Goal: Find specific fact: Find contact information

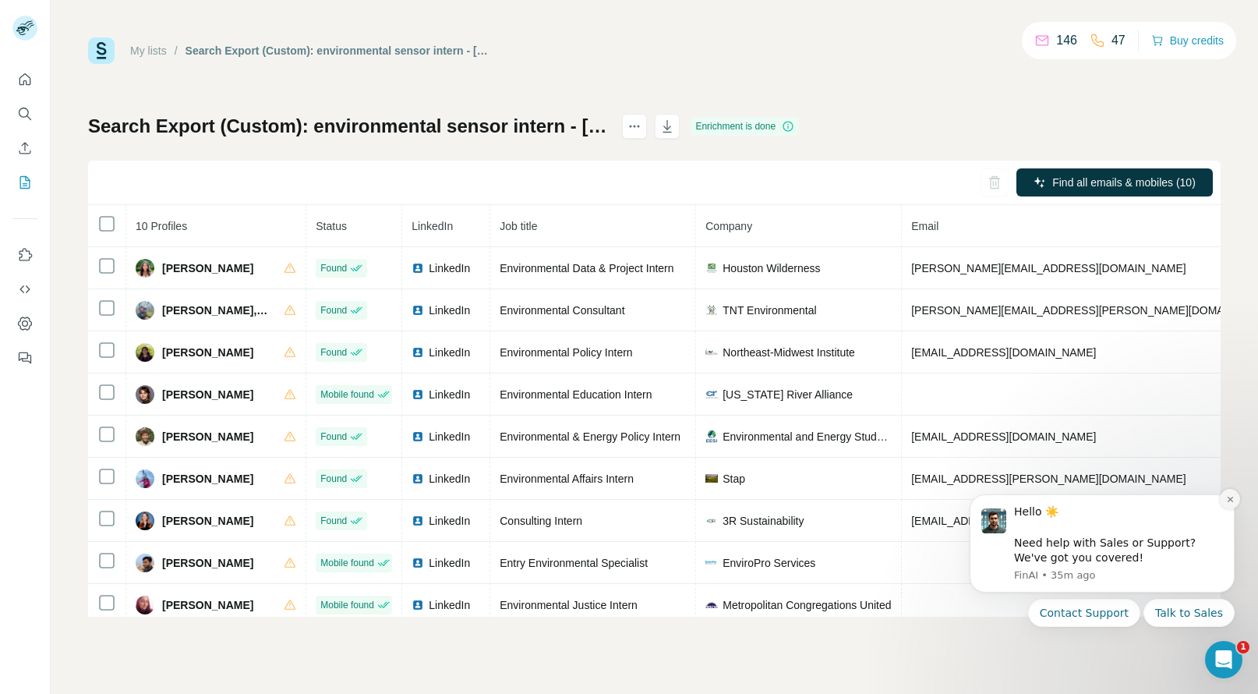
click at [1228, 501] on icon "Dismiss notification" at bounding box center [1229, 498] width 5 height 5
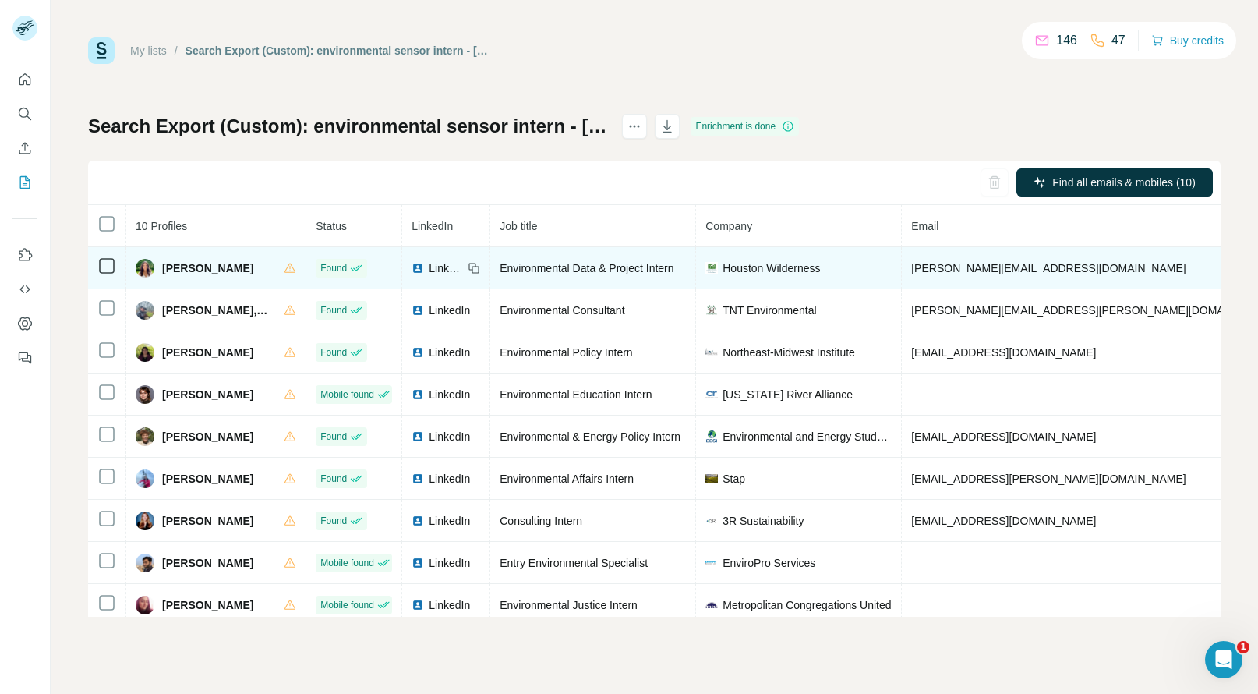
click at [182, 269] on span "[PERSON_NAME]" at bounding box center [207, 268] width 91 height 16
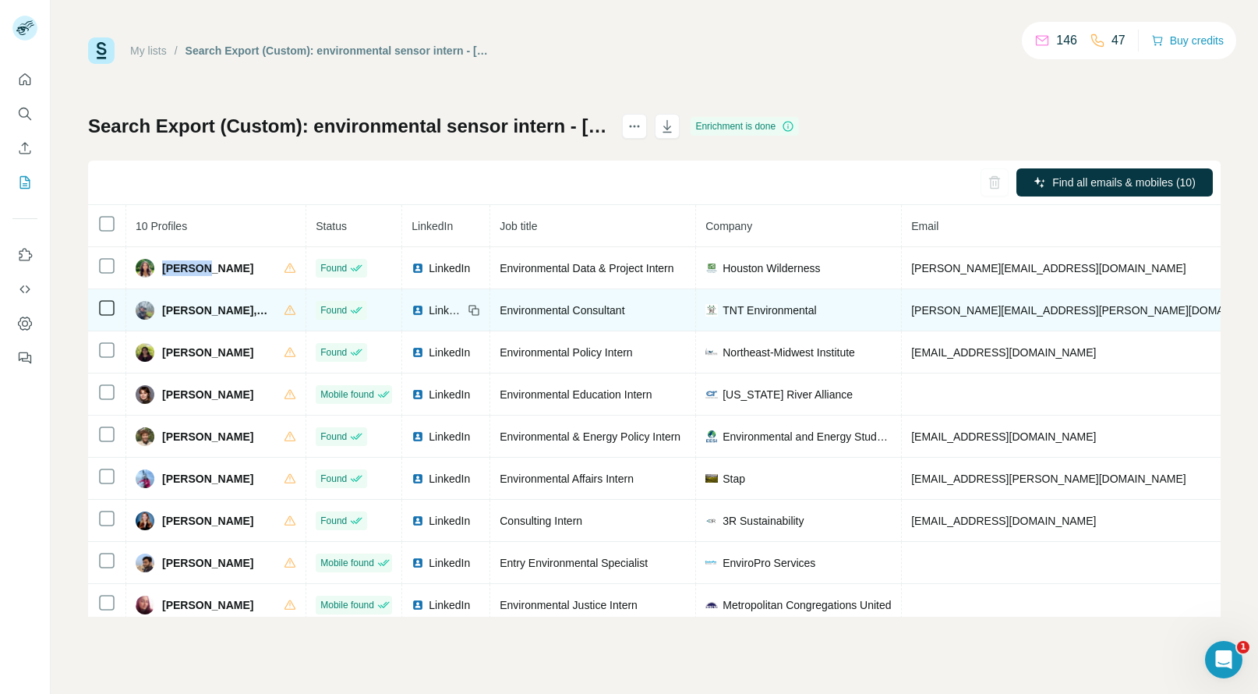
click at [176, 309] on span "[PERSON_NAME], WPIT" at bounding box center [215, 310] width 106 height 16
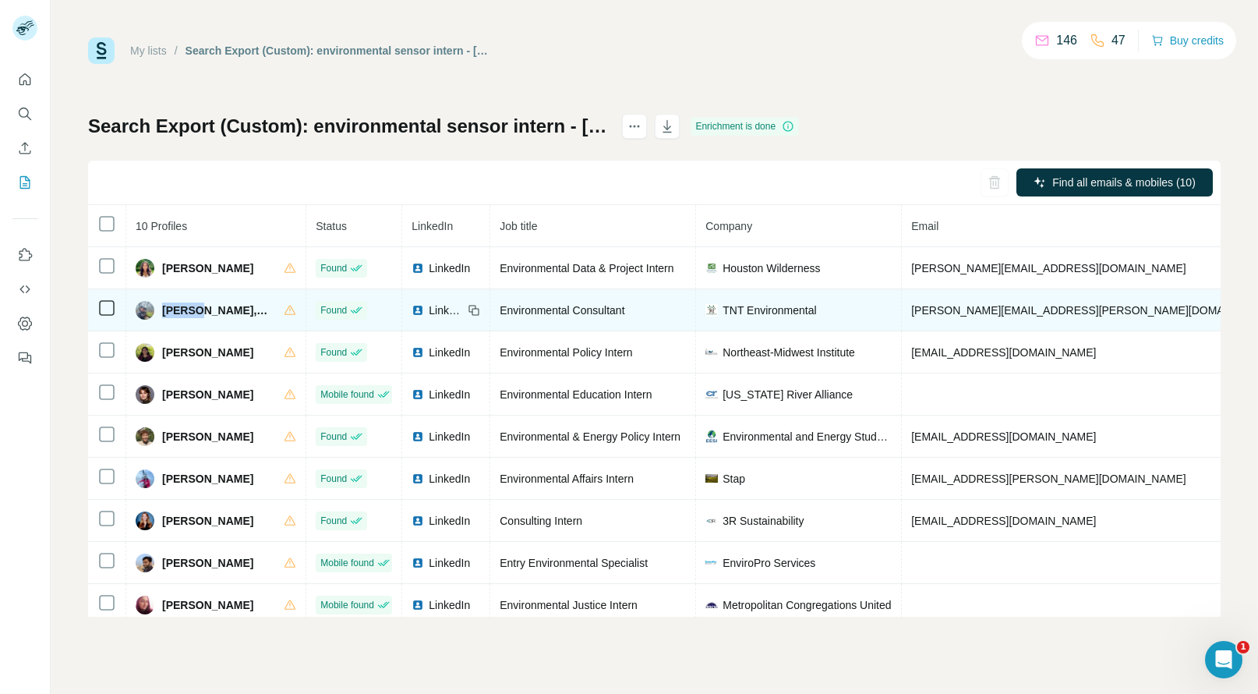
copy span "Asher"
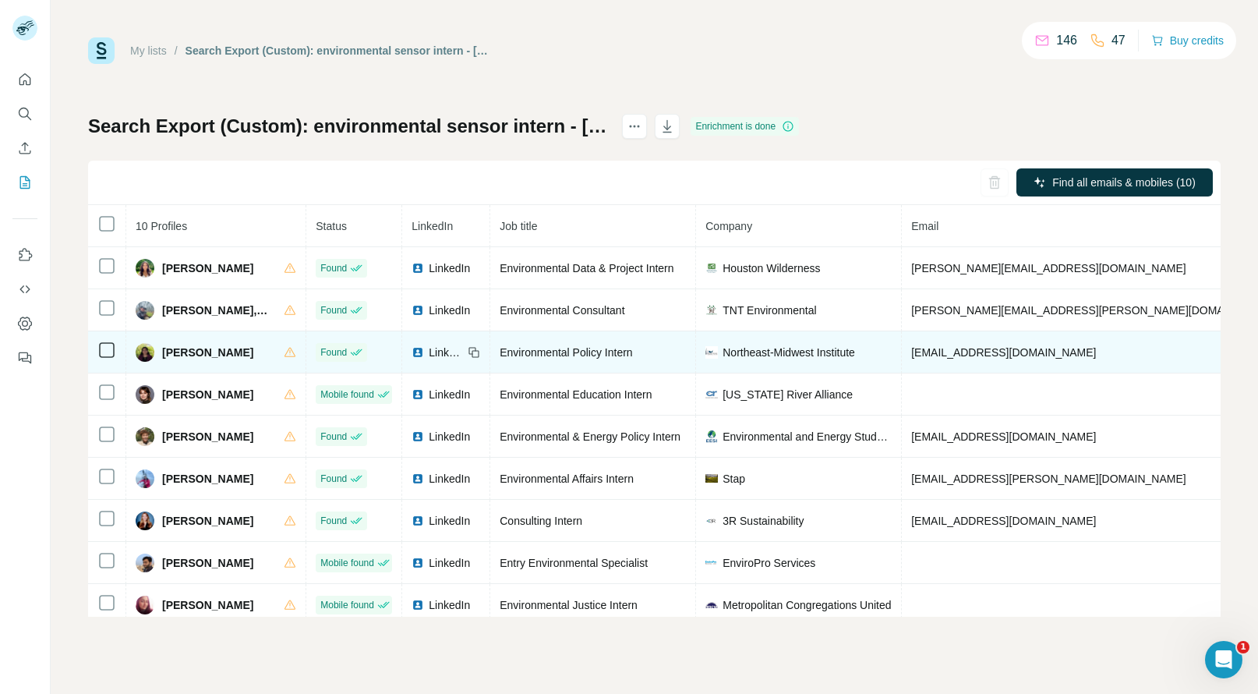
copy span "[PHONE_NUMBER]"
click at [178, 355] on span "[PERSON_NAME]" at bounding box center [207, 353] width 91 height 16
copy span "[PERSON_NAME]"
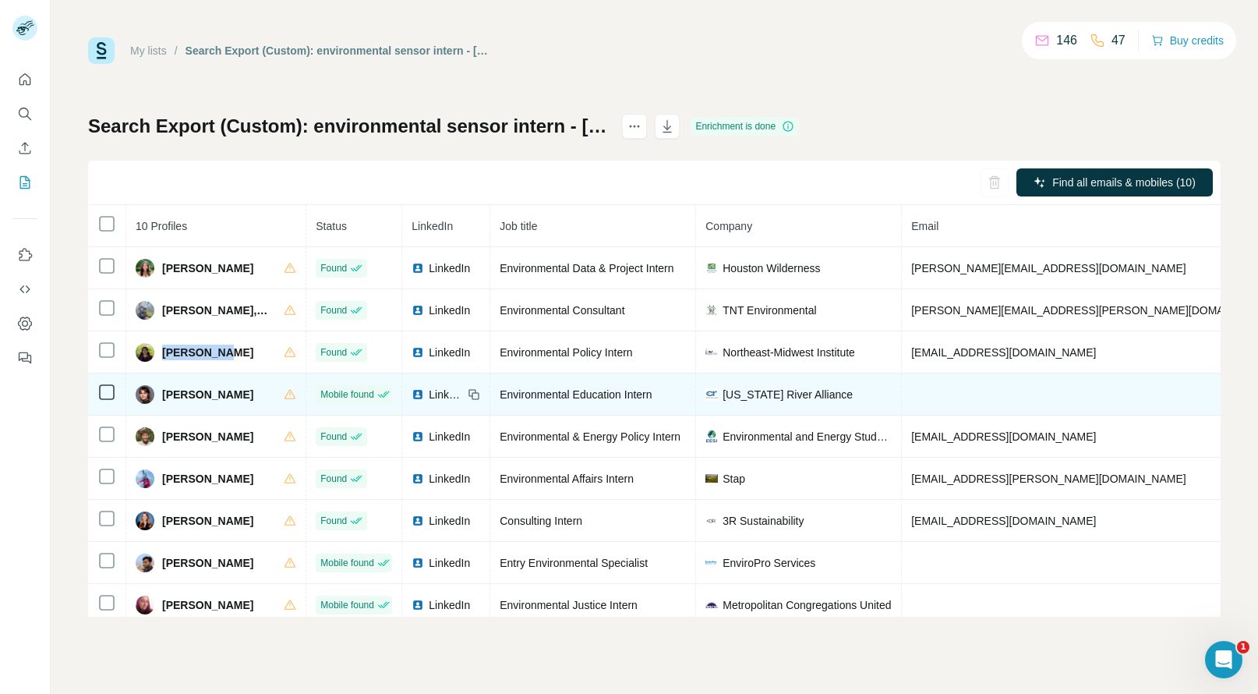
copy span "[PHONE_NUMBER]"
click at [189, 392] on span "[PERSON_NAME]" at bounding box center [207, 395] width 91 height 16
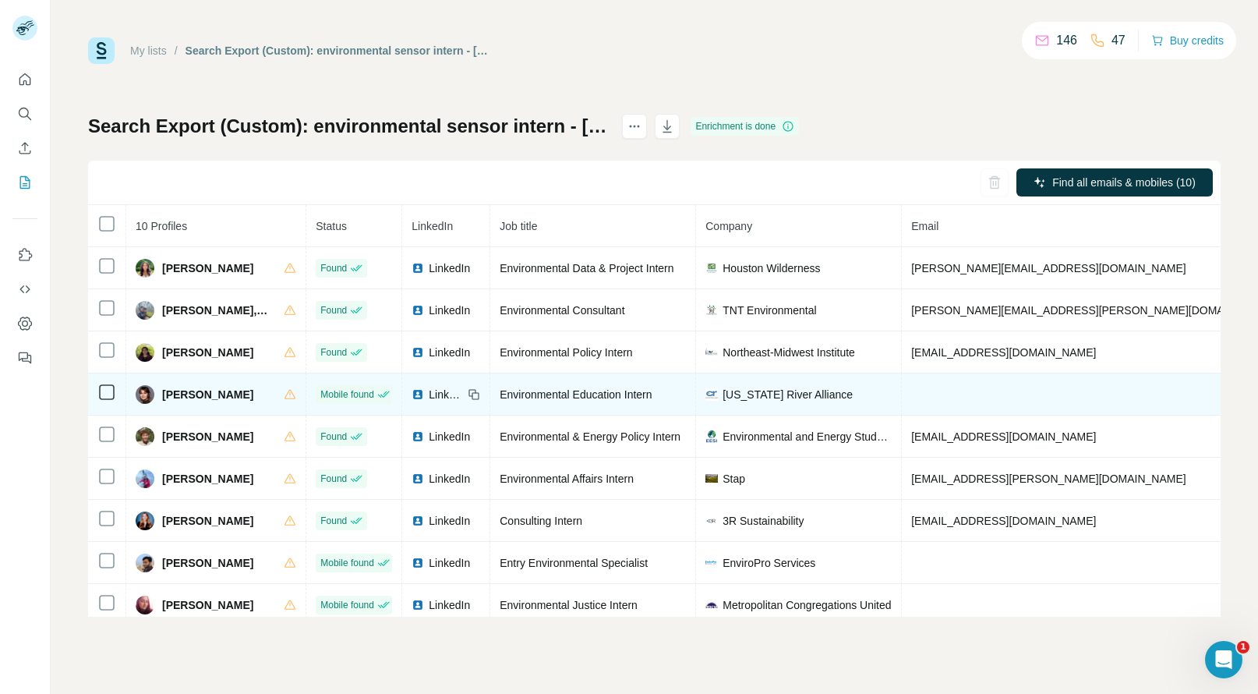
click at [189, 392] on span "[PERSON_NAME]" at bounding box center [207, 395] width 91 height 16
copy span
click at [168, 394] on span "[PERSON_NAME]" at bounding box center [207, 395] width 91 height 16
copy span "[PERSON_NAME]"
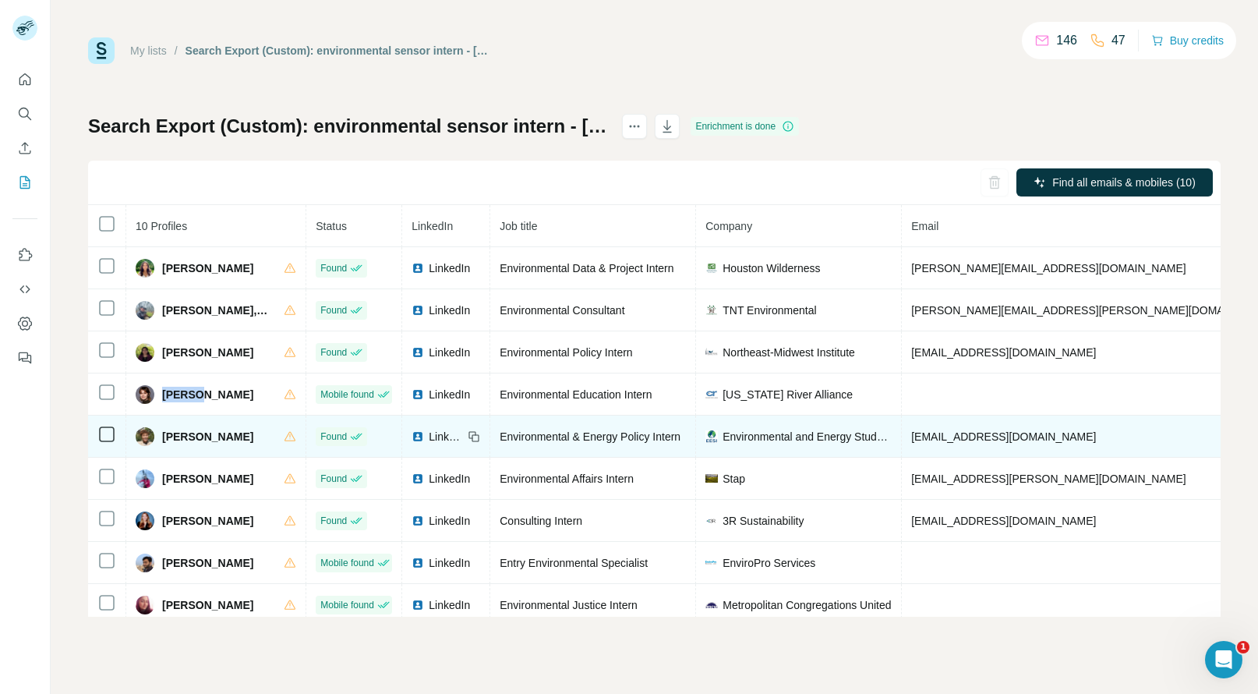
copy span "[PHONE_NUMBER]"
click at [178, 435] on span "[PERSON_NAME]" at bounding box center [207, 437] width 91 height 16
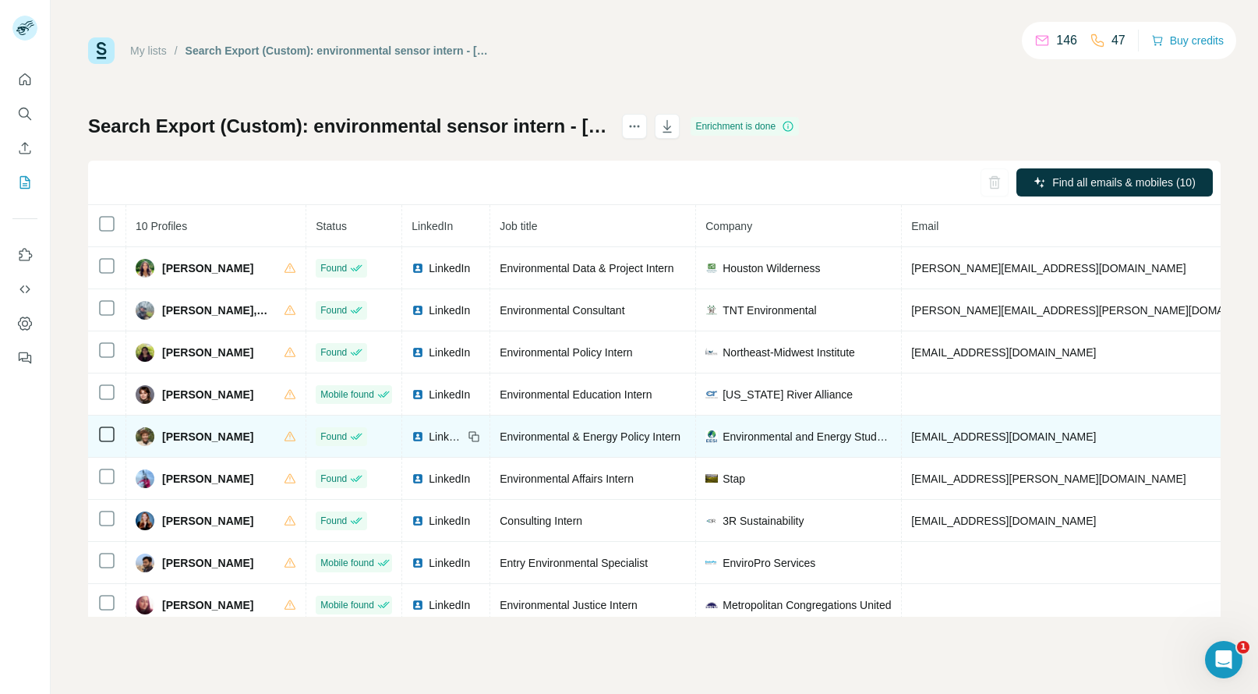
click at [178, 435] on span "[PERSON_NAME]" at bounding box center [207, 437] width 91 height 16
copy span "Hailey"
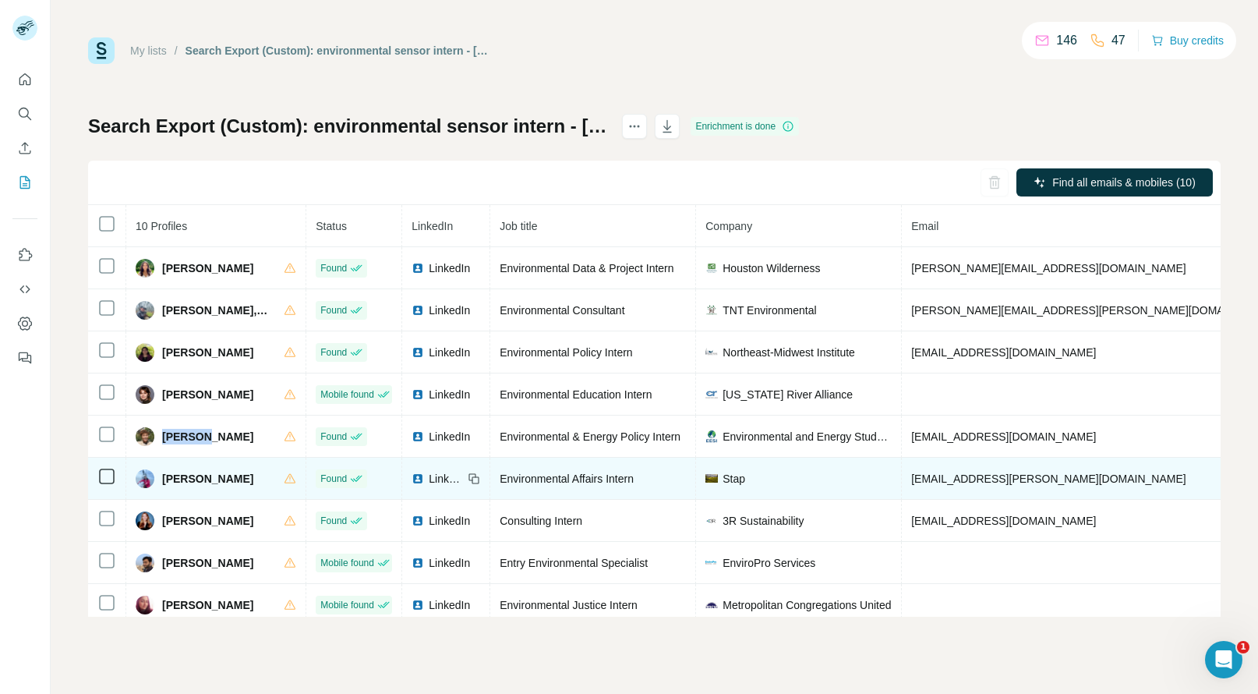
copy span "[PHONE_NUMBER]"
click at [186, 480] on span "[PERSON_NAME]" at bounding box center [207, 479] width 91 height 16
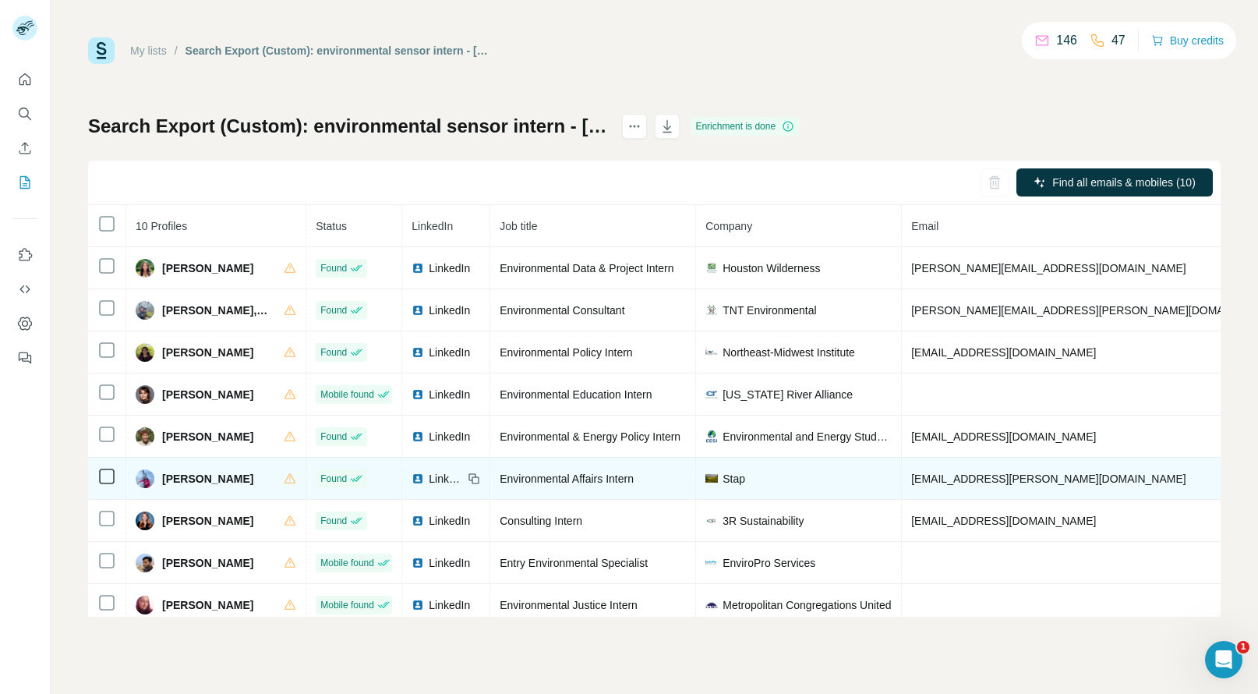
click at [186, 480] on span "[PERSON_NAME]" at bounding box center [207, 479] width 91 height 16
copy span "[PERSON_NAME]"
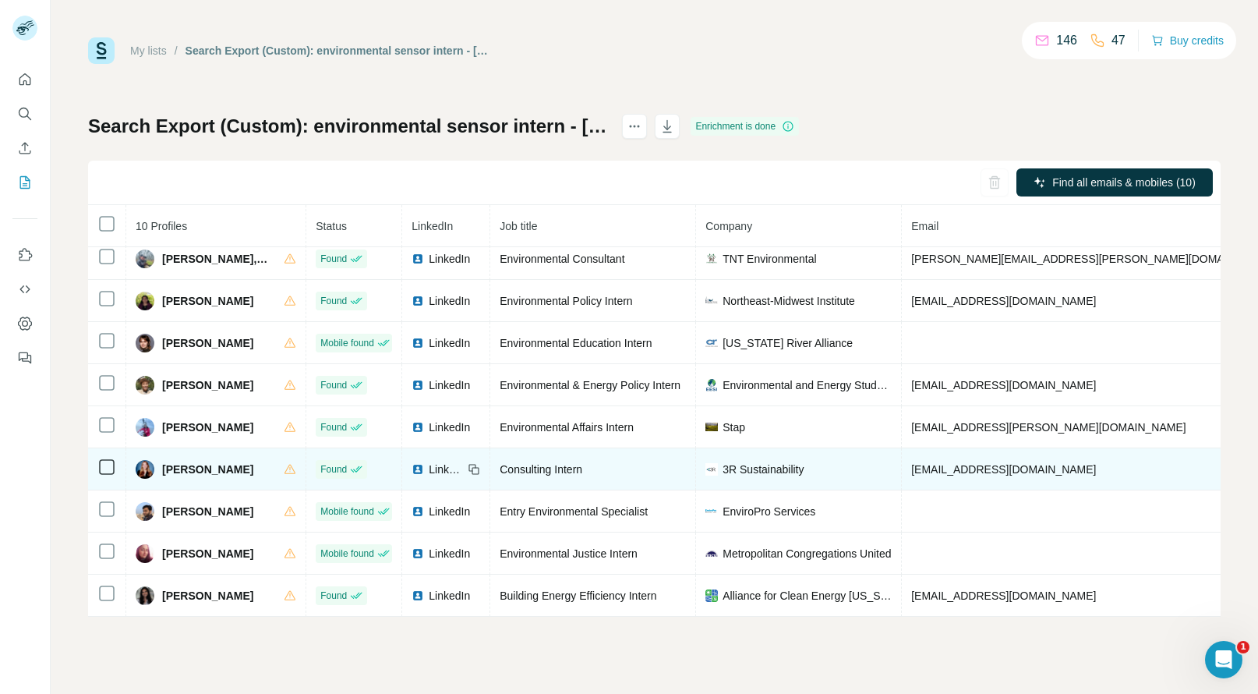
click at [190, 461] on span "[PERSON_NAME]" at bounding box center [207, 469] width 91 height 16
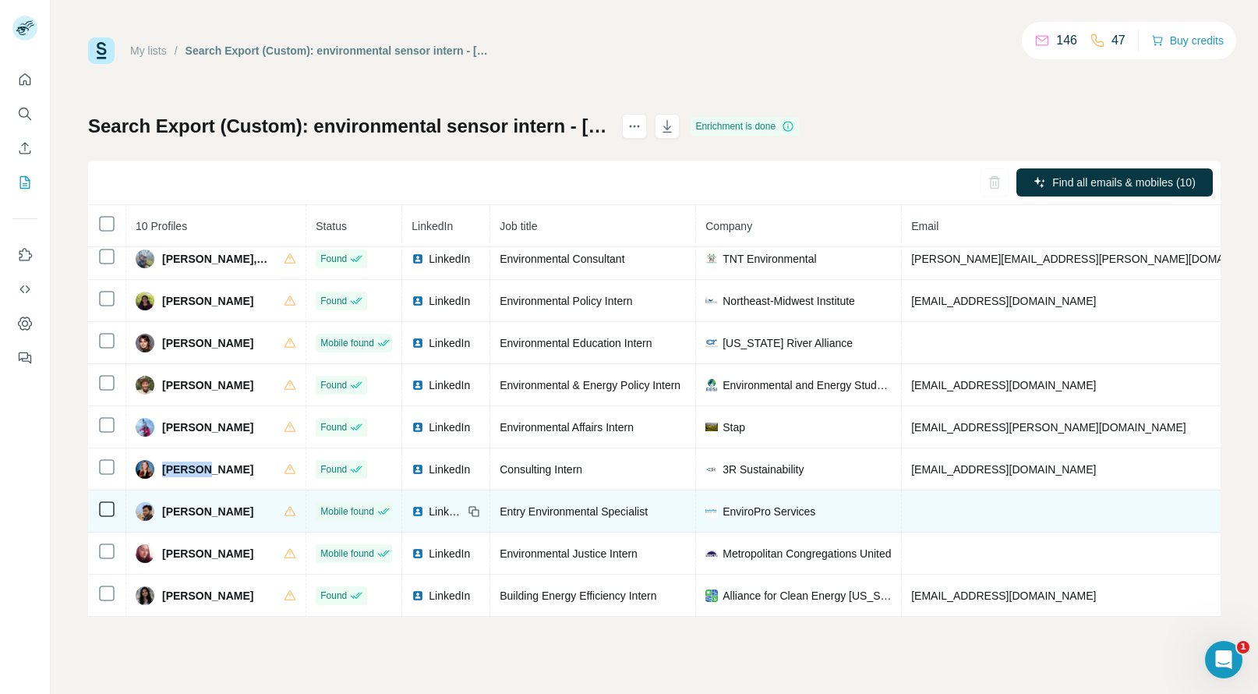
click at [171, 504] on span "[PERSON_NAME]" at bounding box center [207, 512] width 91 height 16
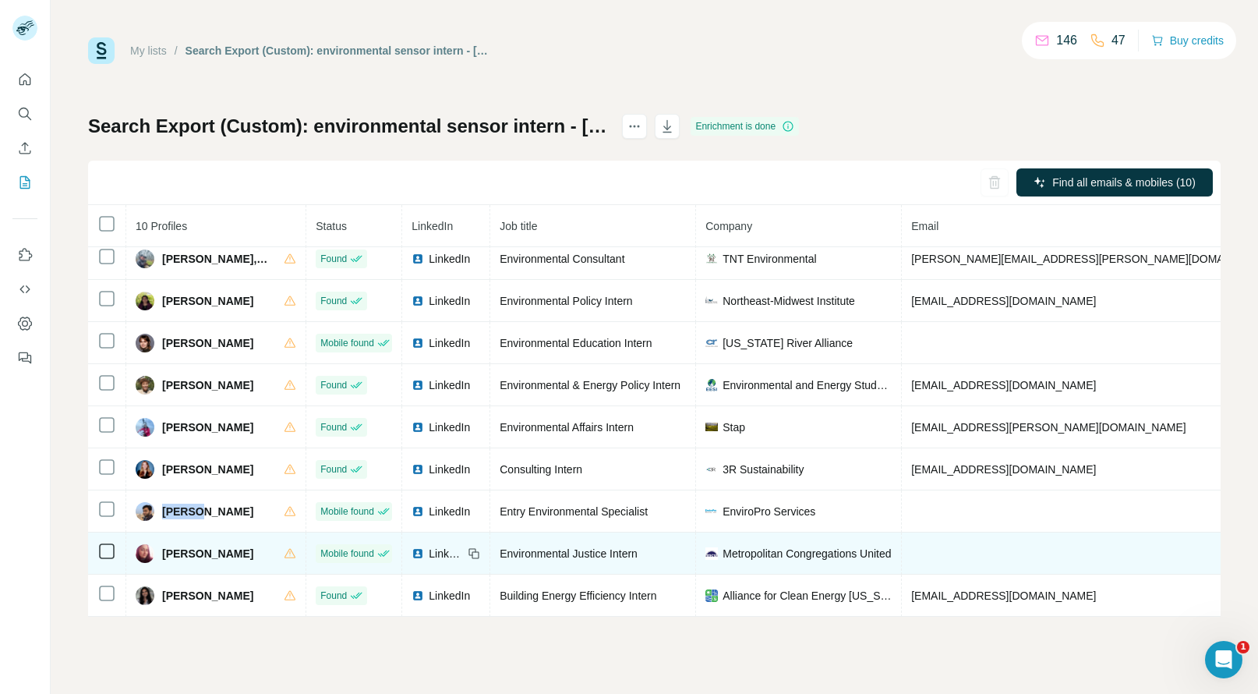
click at [176, 546] on span "[PERSON_NAME]" at bounding box center [207, 554] width 91 height 16
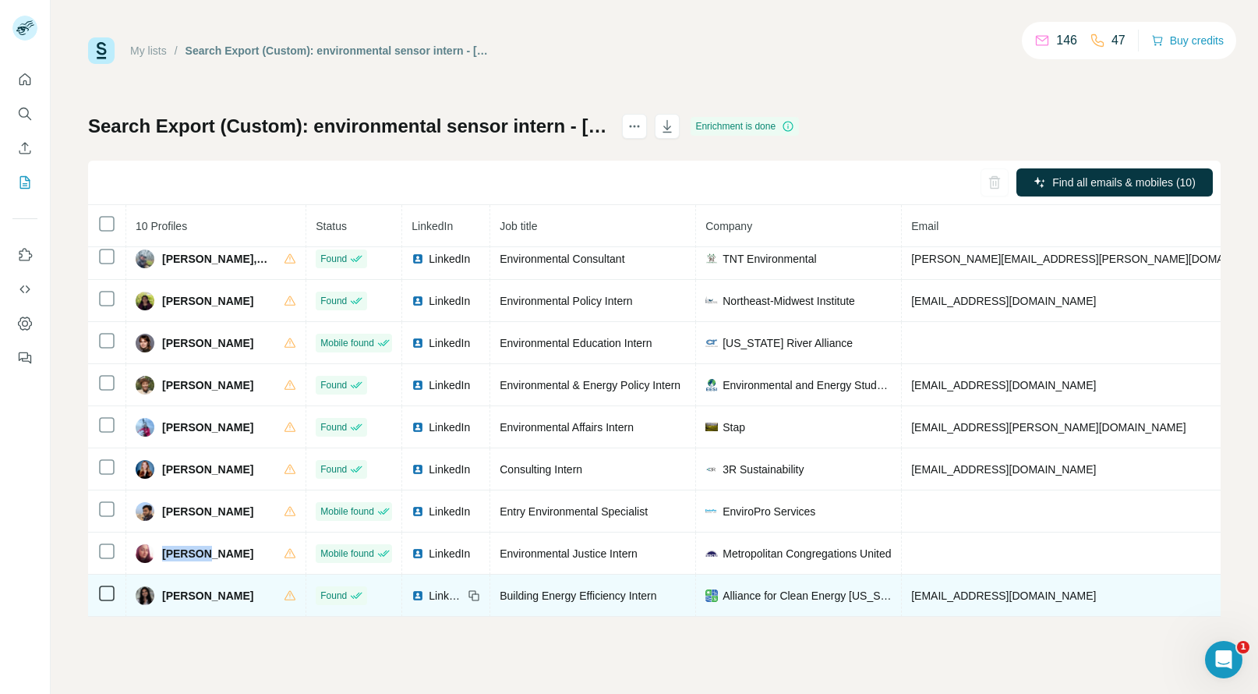
click at [190, 588] on span "[PERSON_NAME]" at bounding box center [207, 596] width 91 height 16
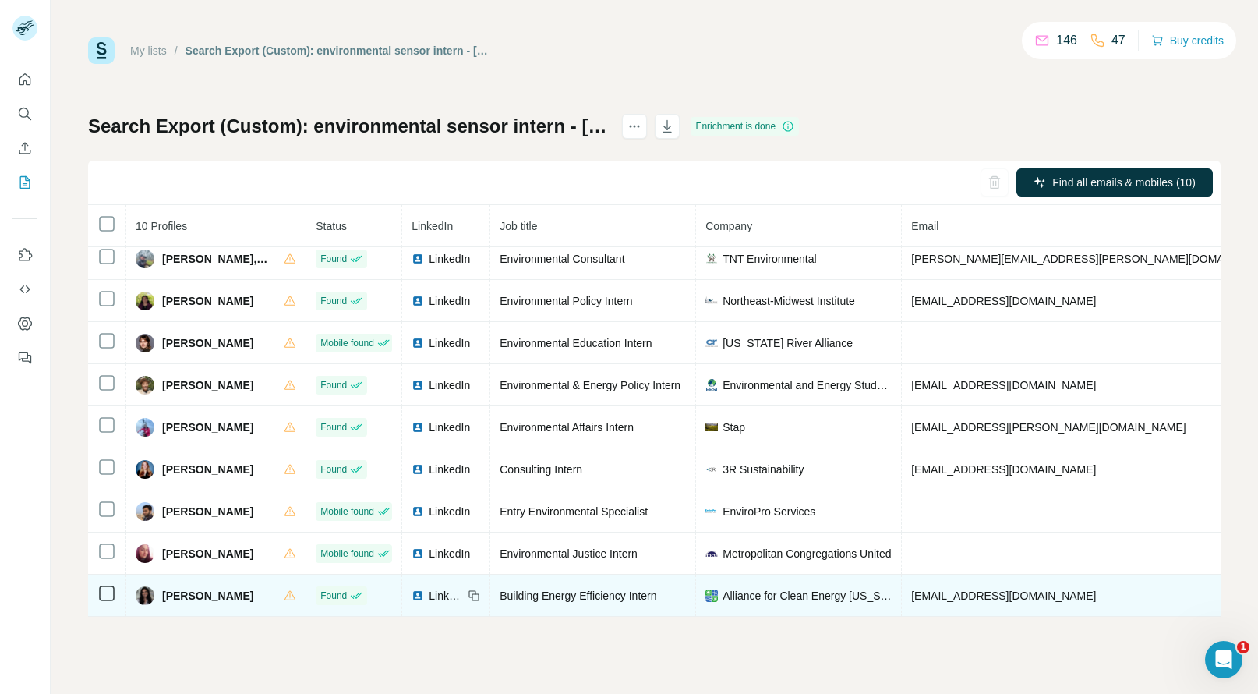
click at [190, 588] on span "[PERSON_NAME]" at bounding box center [207, 596] width 91 height 16
